Goal: Information Seeking & Learning: Learn about a topic

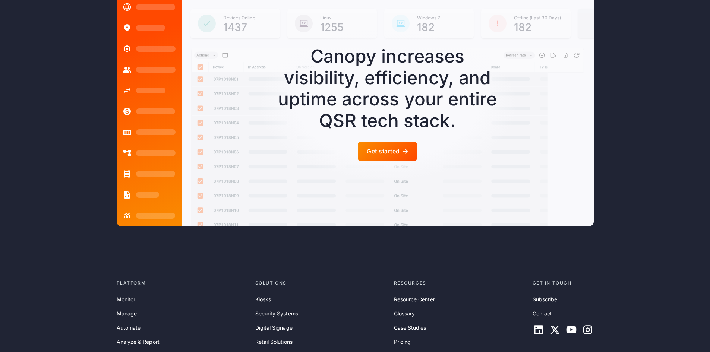
scroll to position [2079, 0]
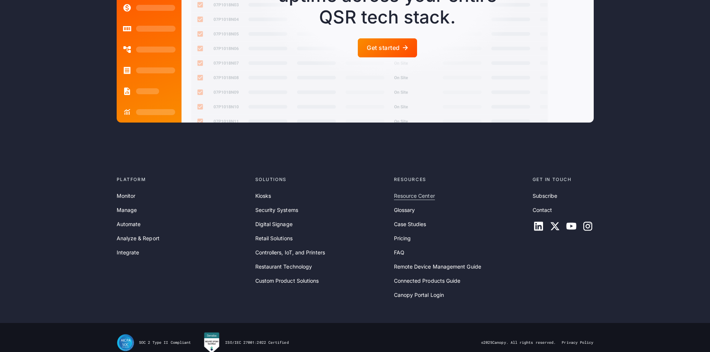
click at [404, 192] on link "Resource Center" at bounding box center [414, 196] width 41 height 8
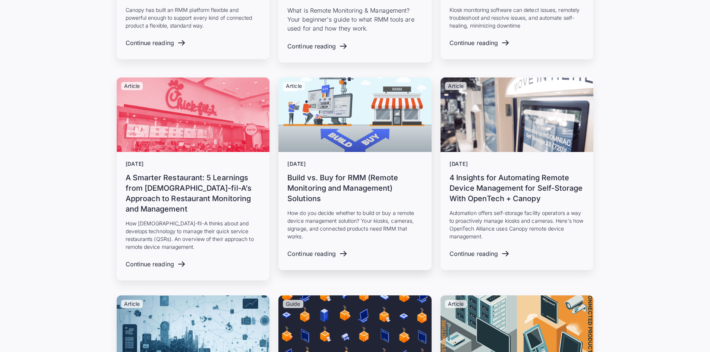
scroll to position [2944, 0]
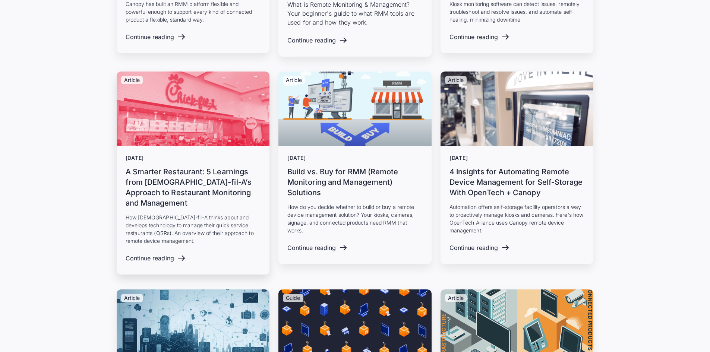
click at [186, 178] on h3 "A Smarter Restaurant: 5 Learnings from [DEMOGRAPHIC_DATA]-fil-A’s Approach to R…" at bounding box center [193, 188] width 135 height 42
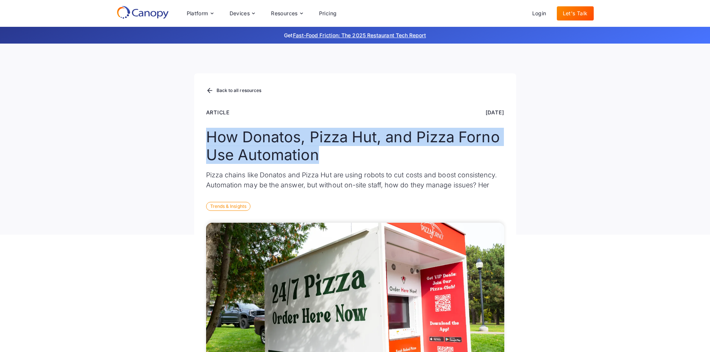
drag, startPoint x: 330, startPoint y: 158, endPoint x: 197, endPoint y: 143, distance: 133.5
click at [197, 143] on div "Back to all resources Article Jun 30, 2025 How Donatos, Pizza Hut, and Pizza Fo…" at bounding box center [355, 153] width 322 height 161
copy h1 "How Donatos, Pizza Hut, and Pizza Forno Use Automation"
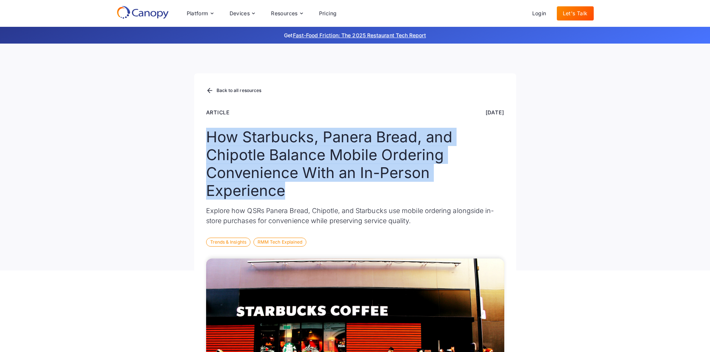
drag, startPoint x: 282, startPoint y: 189, endPoint x: 205, endPoint y: 135, distance: 93.9
click at [205, 135] on div "Back to all resources Article Feb 11, 2025 How Starbucks, Panera Bread, and Chi…" at bounding box center [355, 171] width 322 height 197
copy h1 "How Starbucks, Panera Bread, and Chipotle Balance Mobile Ordering Convenience W…"
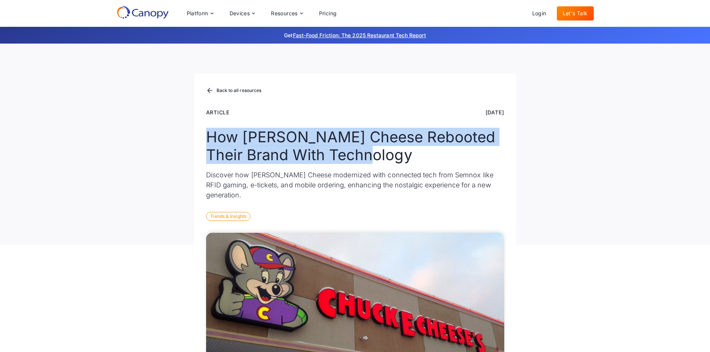
drag, startPoint x: 357, startPoint y: 154, endPoint x: 142, endPoint y: 142, distance: 216.1
click at [142, 142] on div "Back to all resources Article [DATE] How [PERSON_NAME] Cheese Rebooted Their Br…" at bounding box center [355, 144] width 710 height 201
copy h1 "How [PERSON_NAME] Cheese Rebooted Their Brand With Technology"
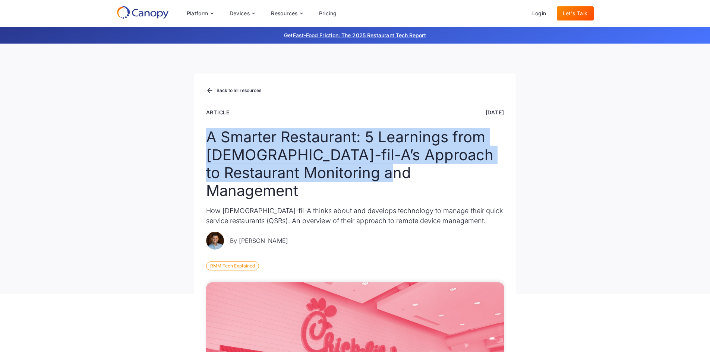
drag, startPoint x: 347, startPoint y: 173, endPoint x: 181, endPoint y: 139, distance: 168.7
click at [181, 139] on div "Back to all resources Article [DATE] A Smarter Restaurant: 5 Learnings from [DE…" at bounding box center [355, 169] width 710 height 251
copy h1 "A Smarter Restaurant: 5 Learnings from [DEMOGRAPHIC_DATA]-fil-A’s Approach to R…"
